Goal: Contribute content: Add original content to the website for others to see

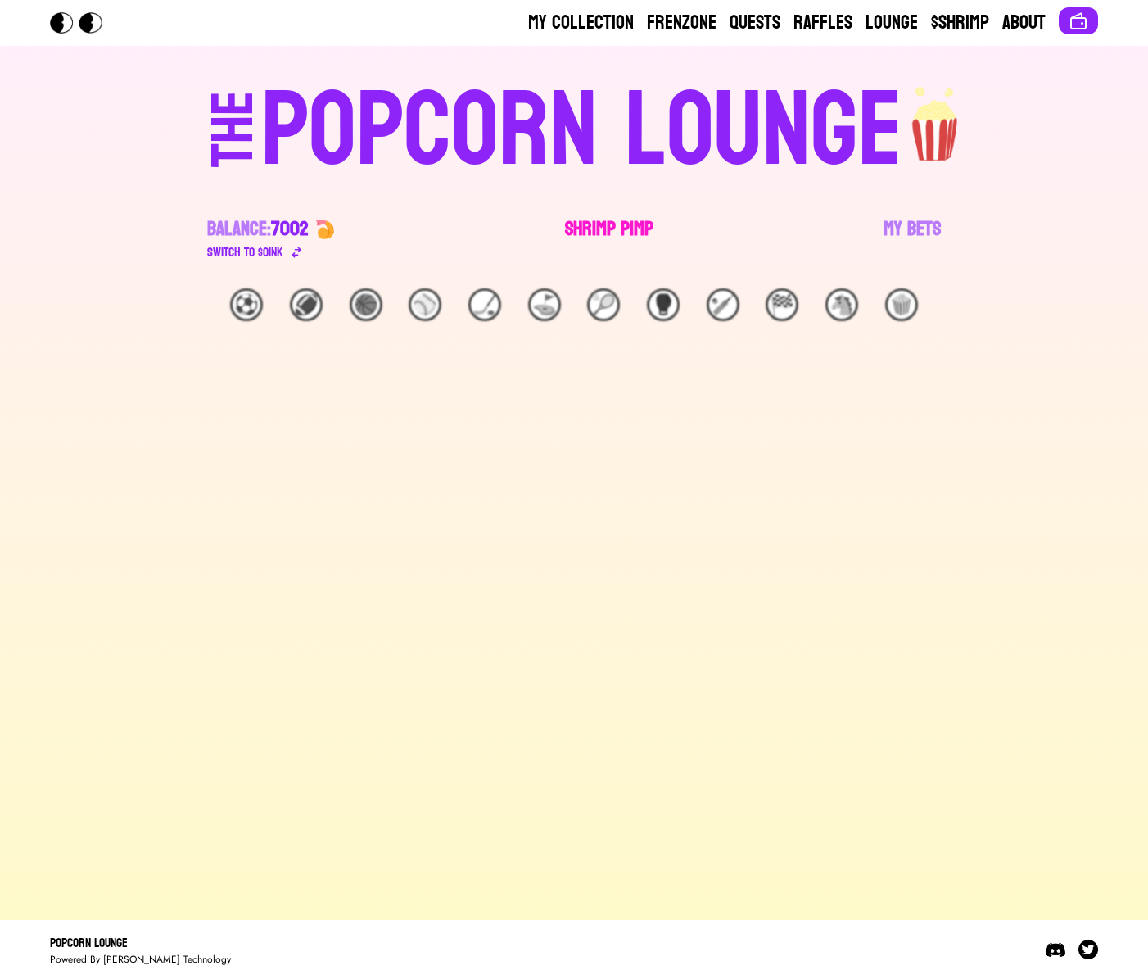
click at [570, 232] on link "Shrimp Pimp" at bounding box center [609, 239] width 88 height 46
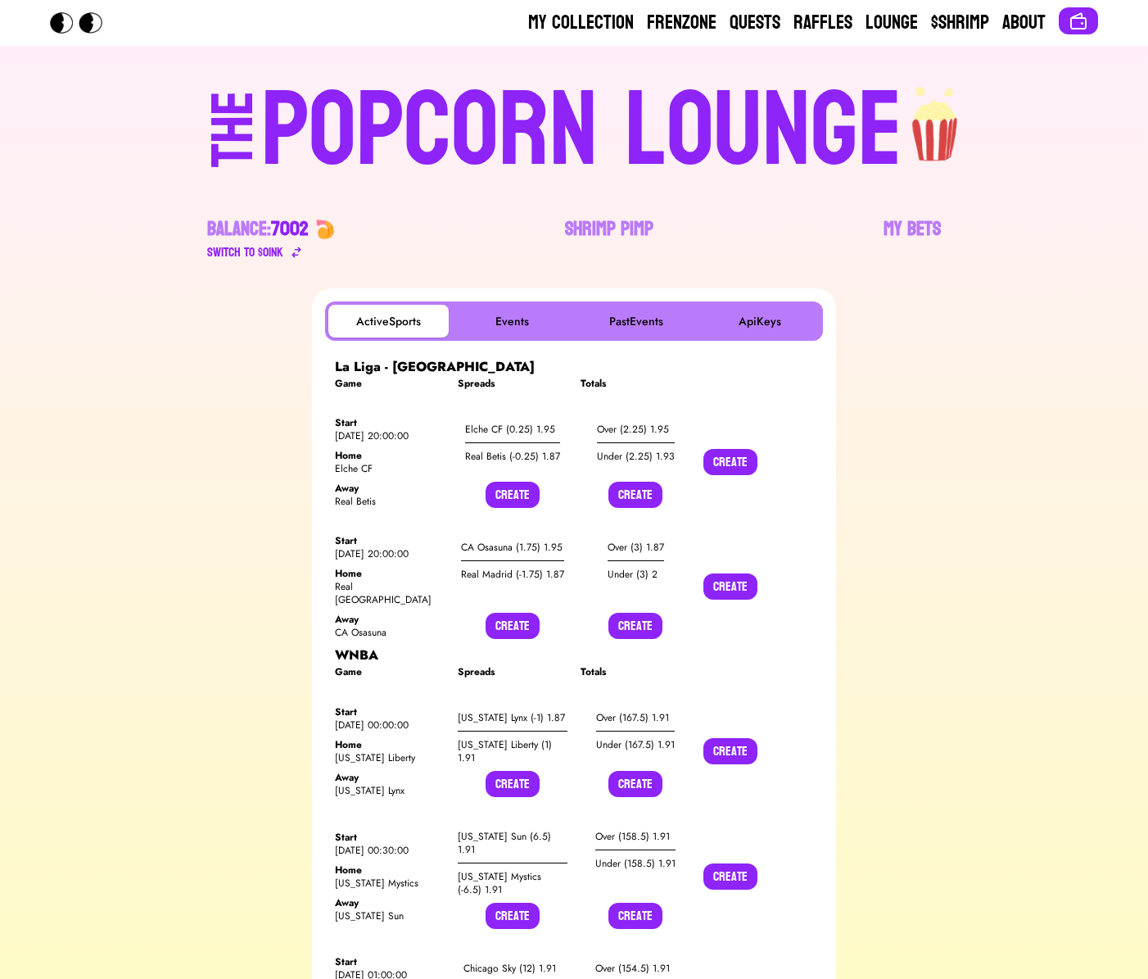
scroll to position [2, 0]
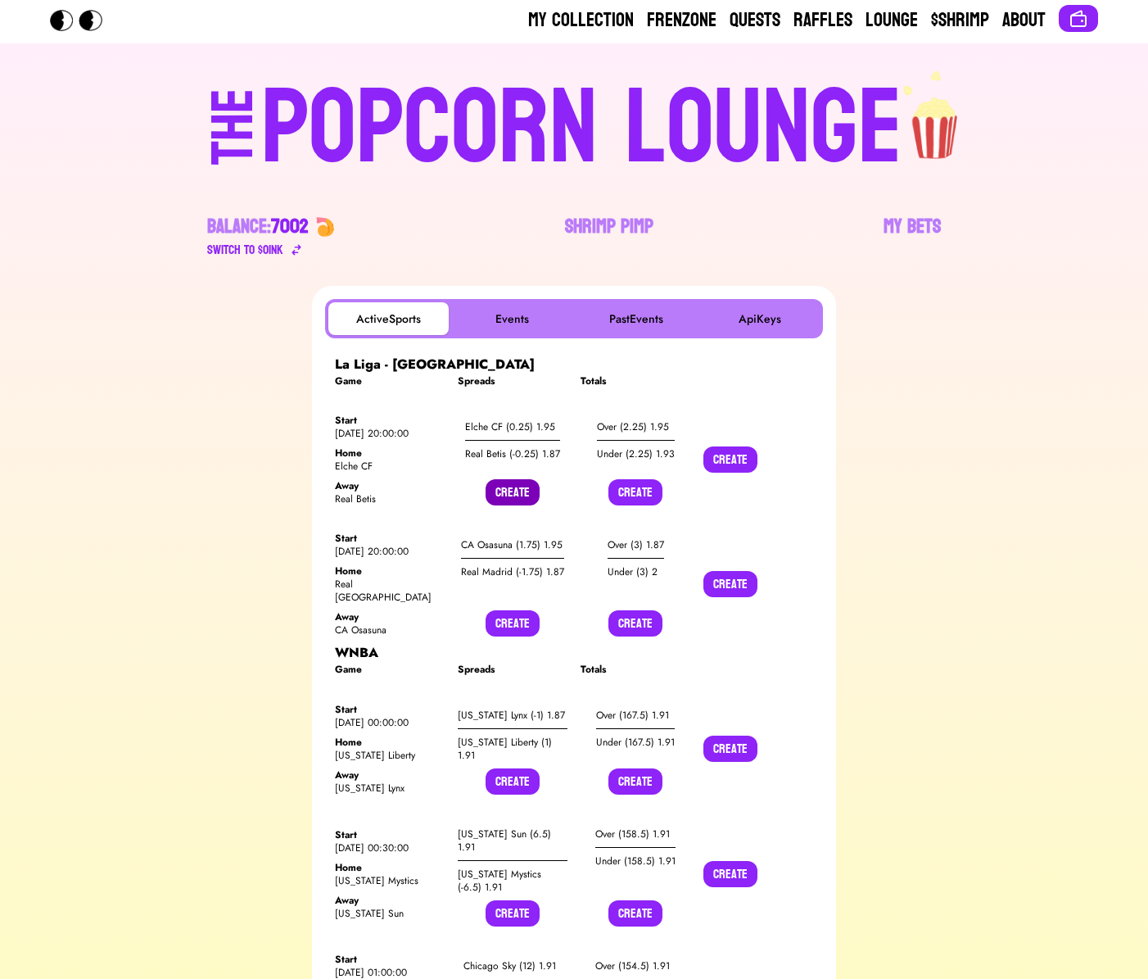
click at [518, 495] on button "Create" at bounding box center [513, 492] width 54 height 26
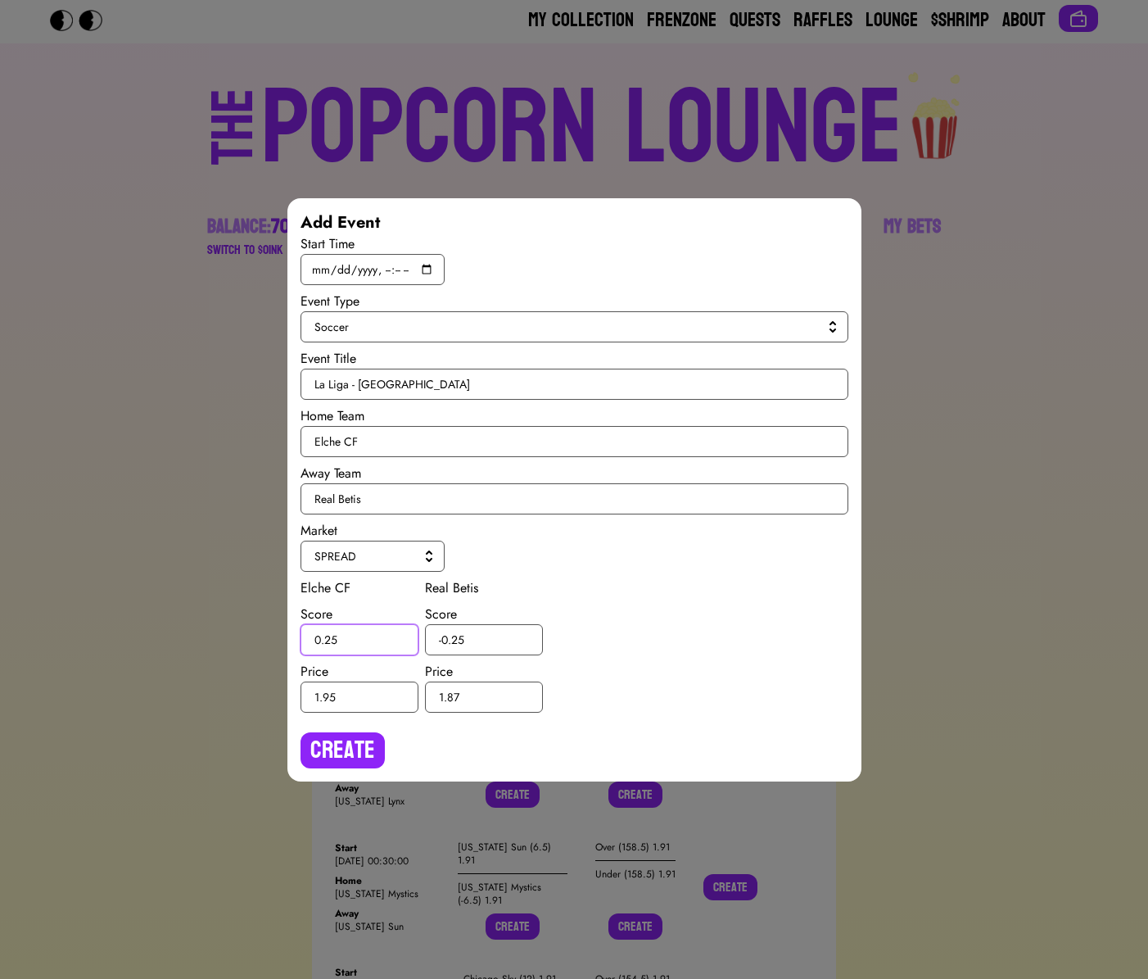
click at [331, 637] on input "0.25" at bounding box center [360, 639] width 118 height 31
type input "0.5"
click at [459, 637] on input "-0.25" at bounding box center [484, 639] width 118 height 31
type input "-0.5"
click at [338, 732] on button "Create" at bounding box center [343, 750] width 84 height 36
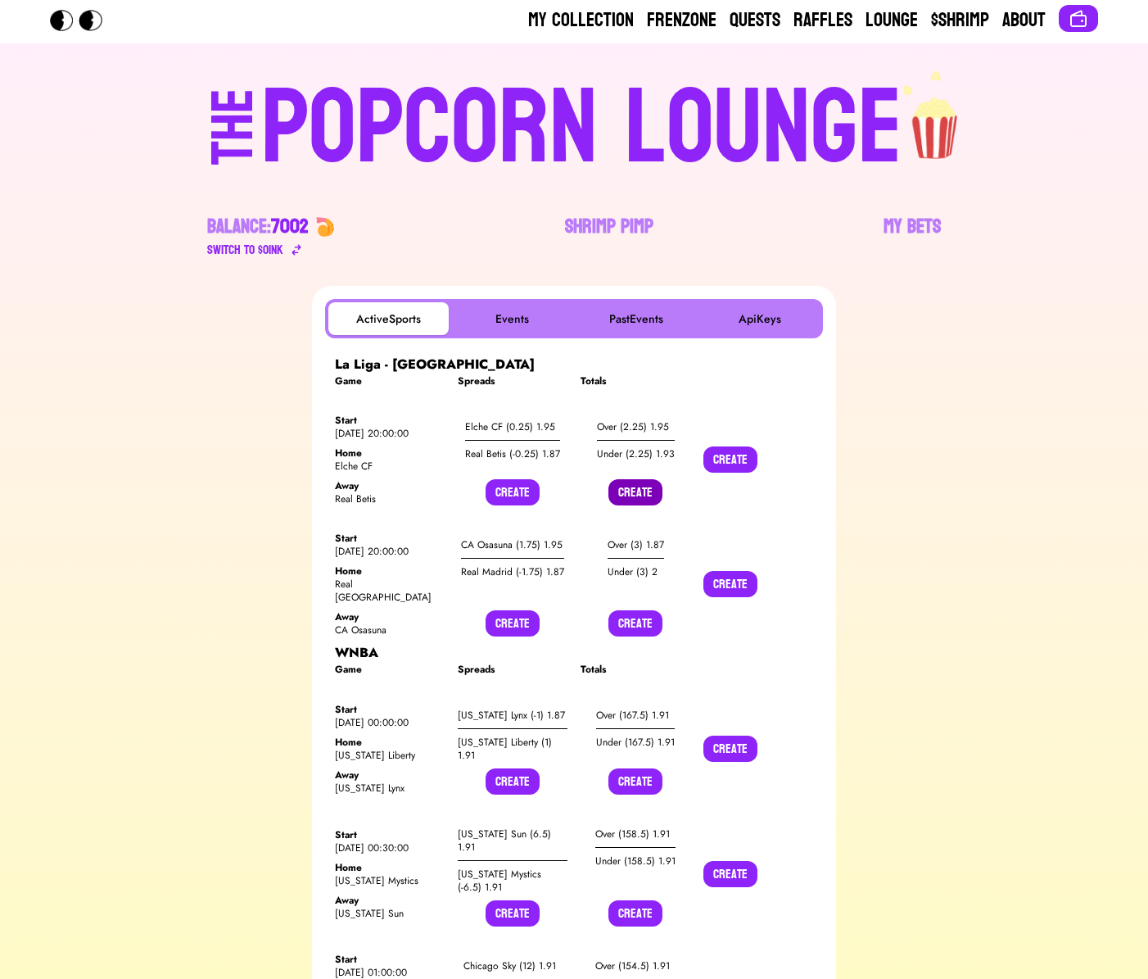
click at [636, 486] on button "Create" at bounding box center [636, 492] width 54 height 26
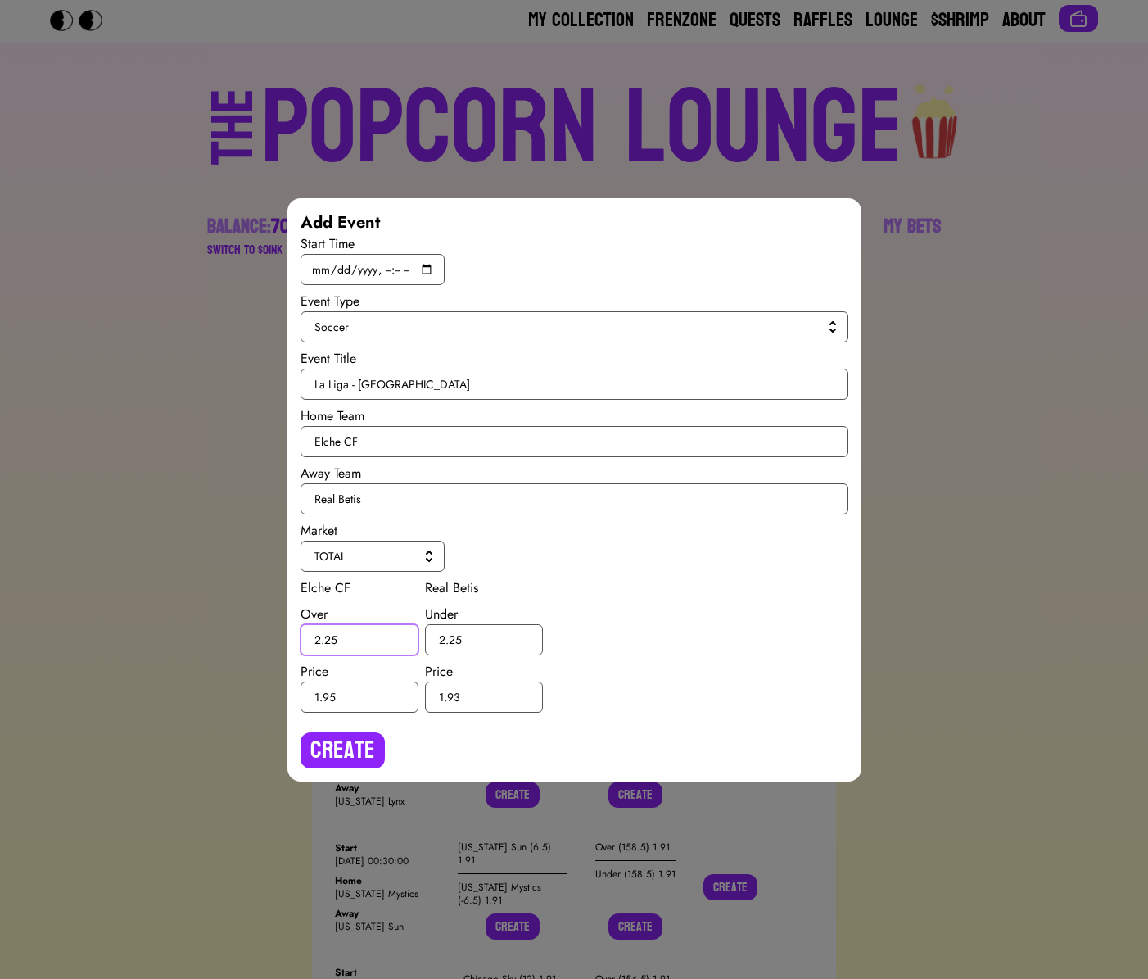
click at [331, 641] on input "2.25" at bounding box center [360, 639] width 118 height 31
type input "2.5"
click at [456, 638] on input "2.25" at bounding box center [484, 639] width 118 height 31
type input "2.5"
click at [369, 744] on button "Create" at bounding box center [343, 750] width 84 height 36
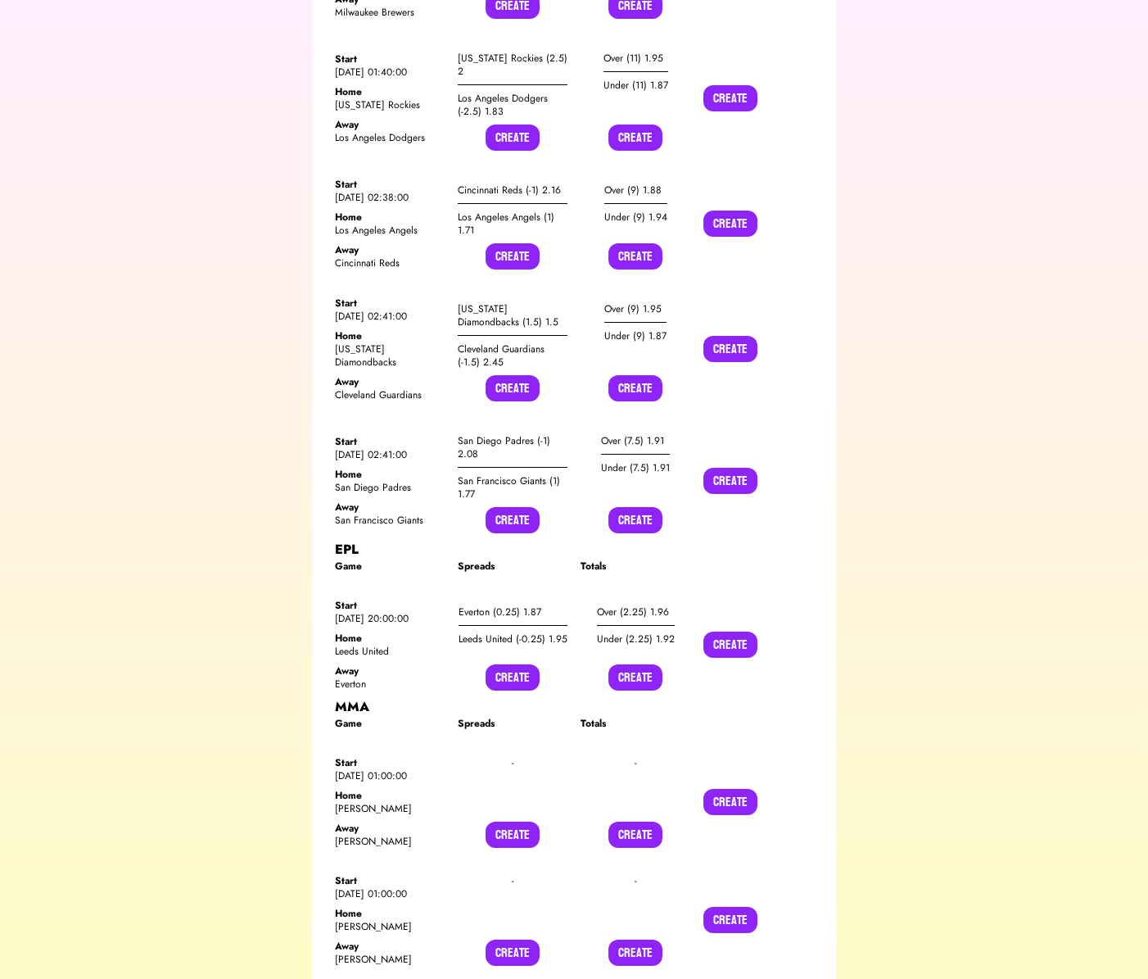
scroll to position [4238, 0]
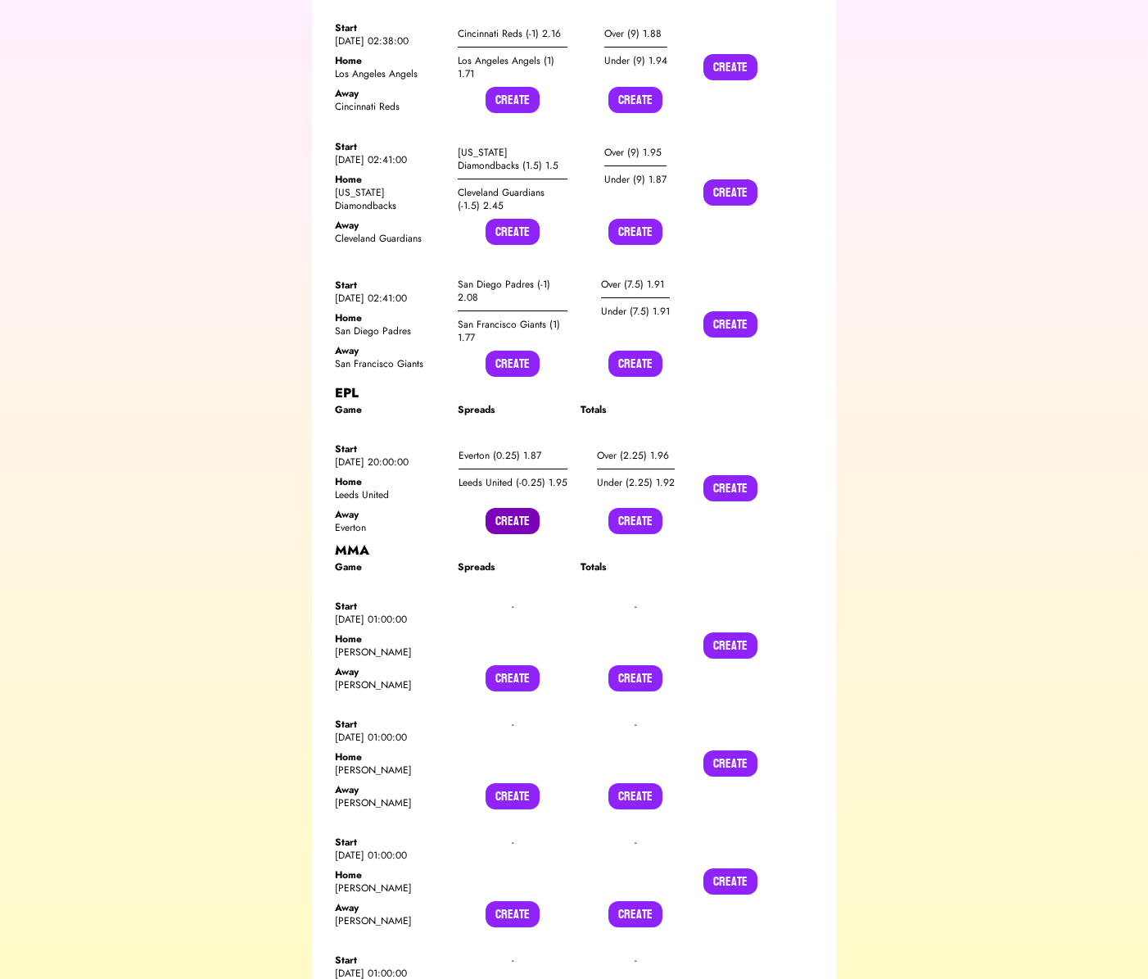
click at [528, 508] on button "Create" at bounding box center [513, 521] width 54 height 26
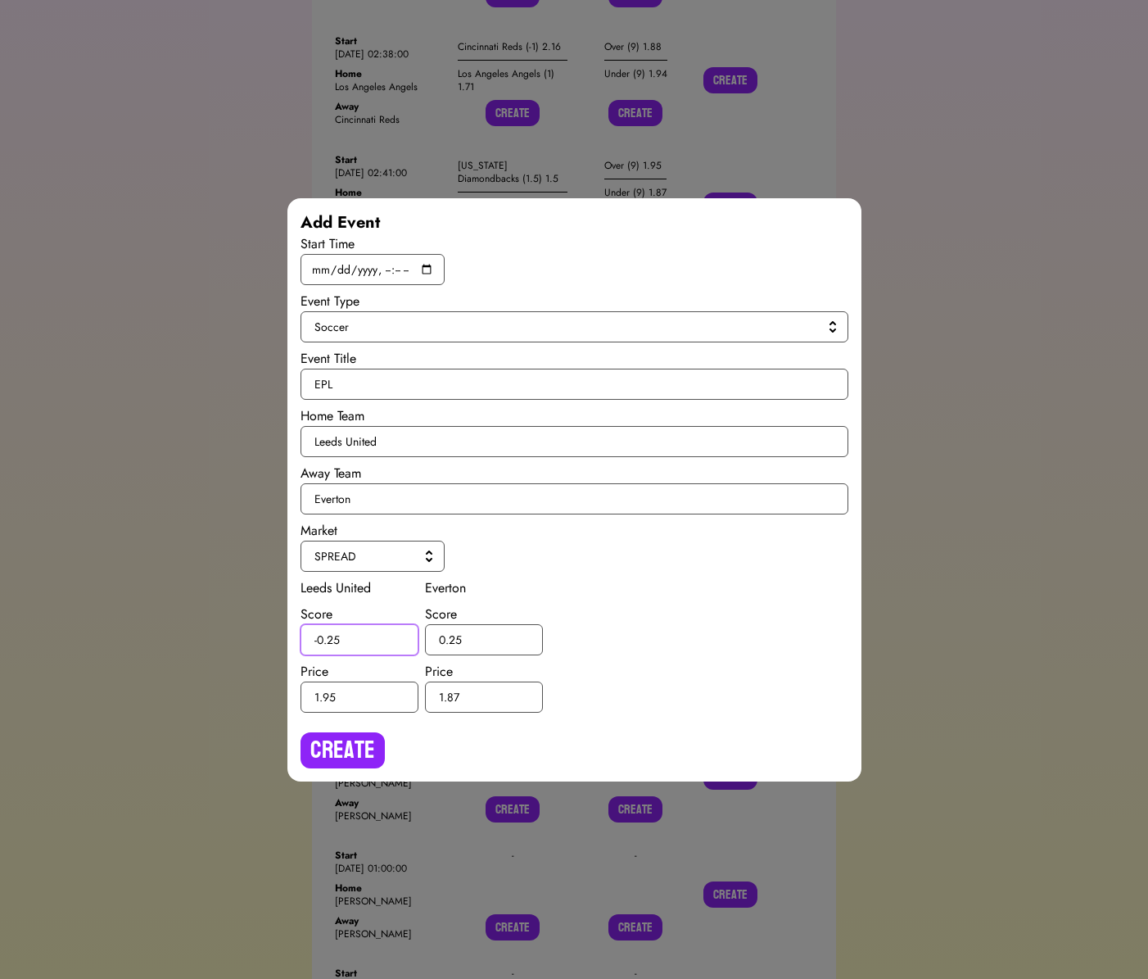
click at [333, 640] on input "-0.25" at bounding box center [360, 639] width 118 height 31
type input "-0.5"
click at [458, 640] on input "0.25" at bounding box center [484, 639] width 118 height 31
type input "0.5"
click at [353, 752] on button "Create" at bounding box center [343, 750] width 84 height 36
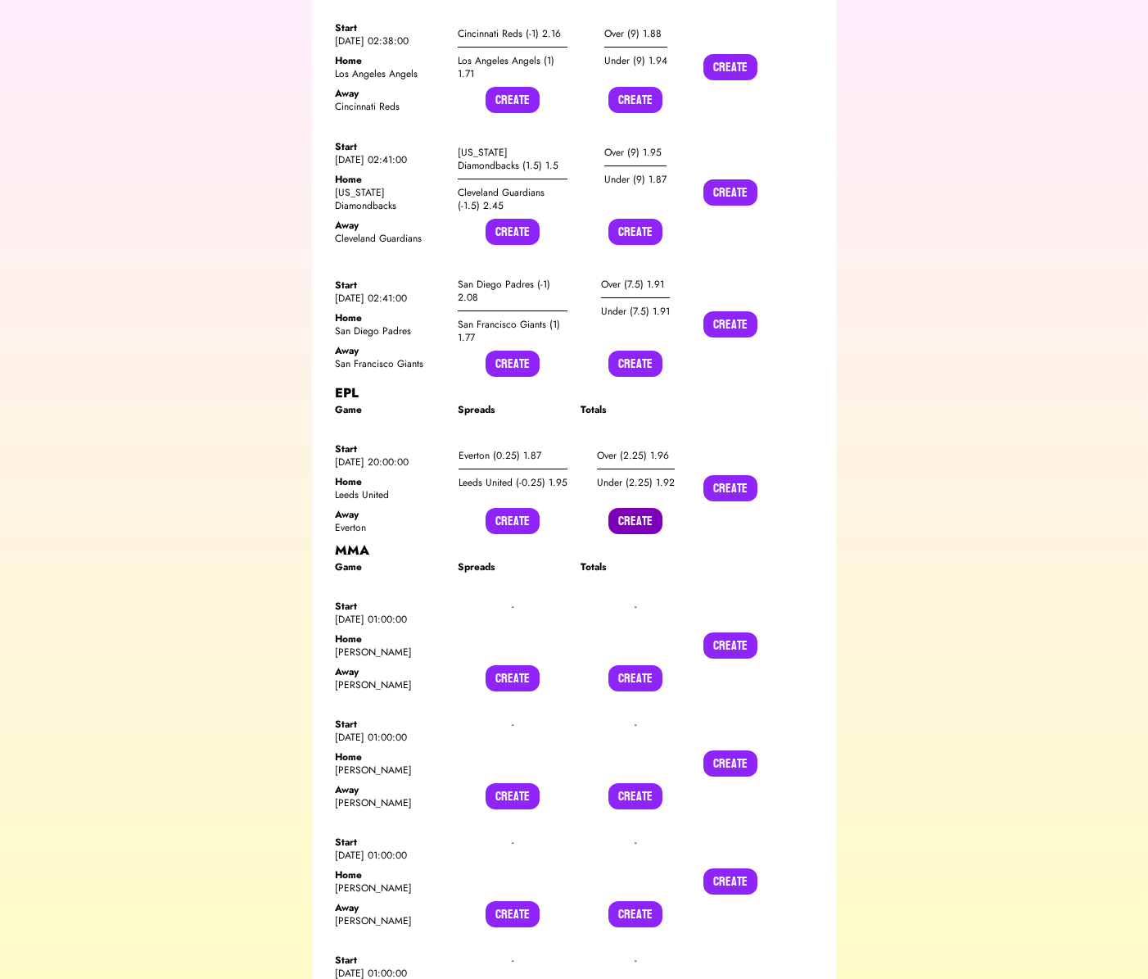
click at [633, 508] on button "Create" at bounding box center [636, 521] width 54 height 26
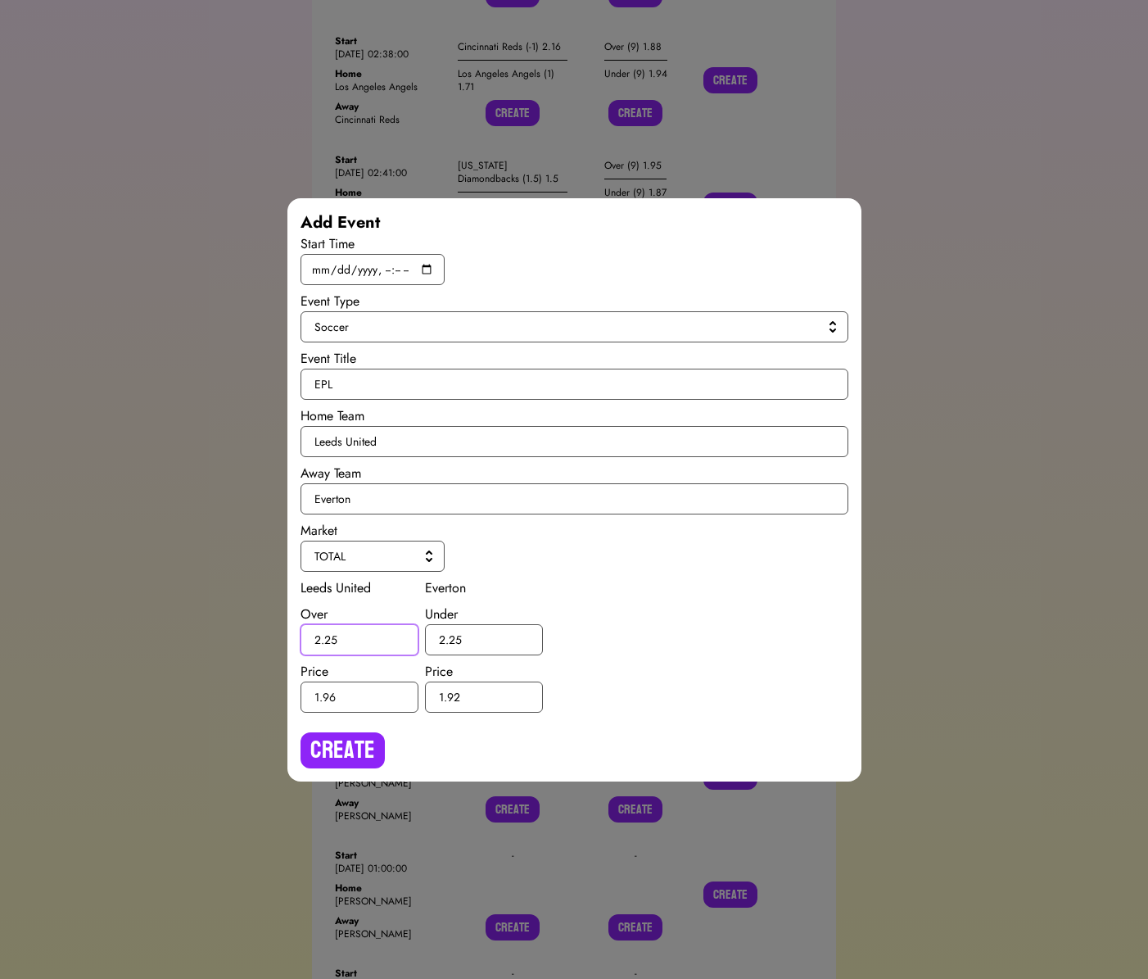
click at [331, 641] on input "2.25" at bounding box center [360, 639] width 118 height 31
type input "2.5"
click at [453, 637] on input "2.25" at bounding box center [484, 639] width 118 height 31
type input "2.5"
click at [337, 743] on button "Create" at bounding box center [343, 750] width 84 height 36
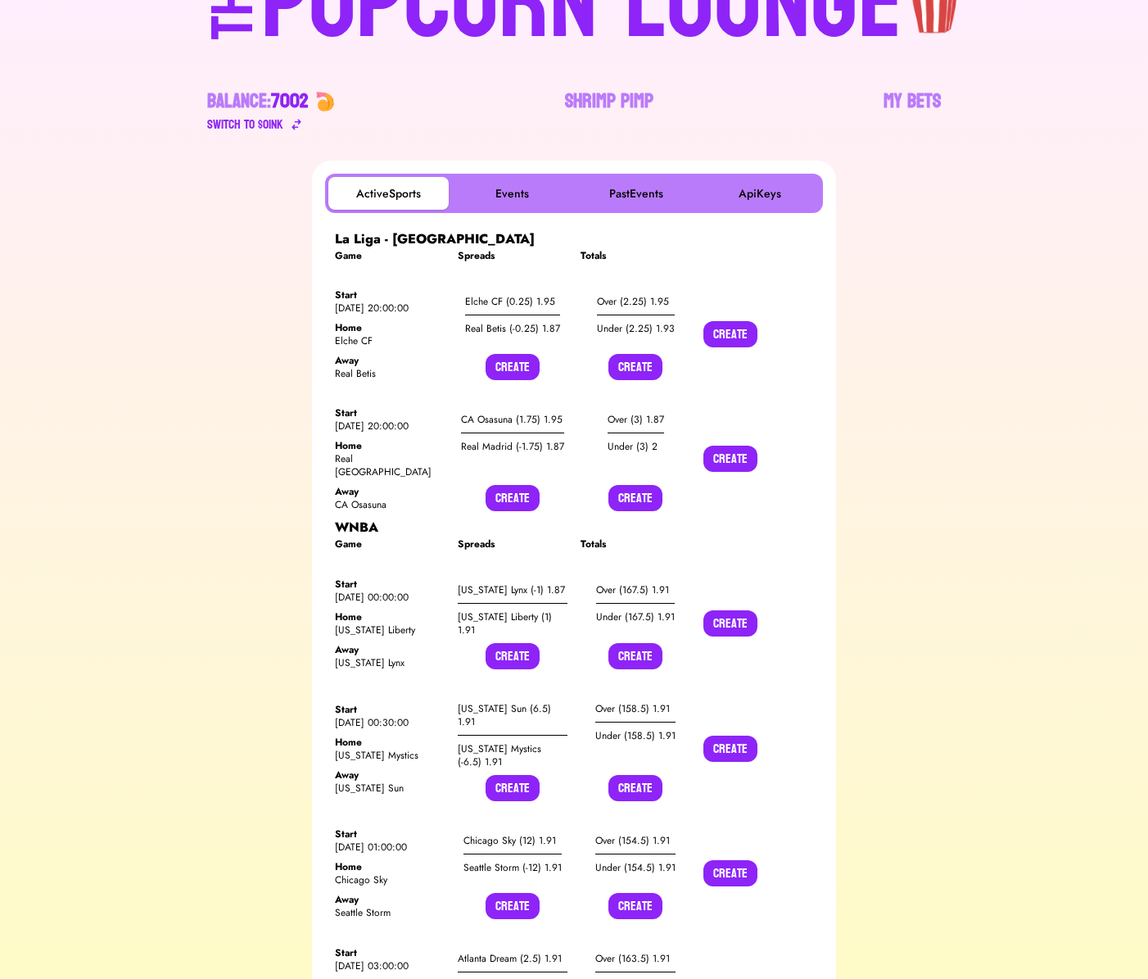
scroll to position [0, 0]
